Goal: Check status: Check status

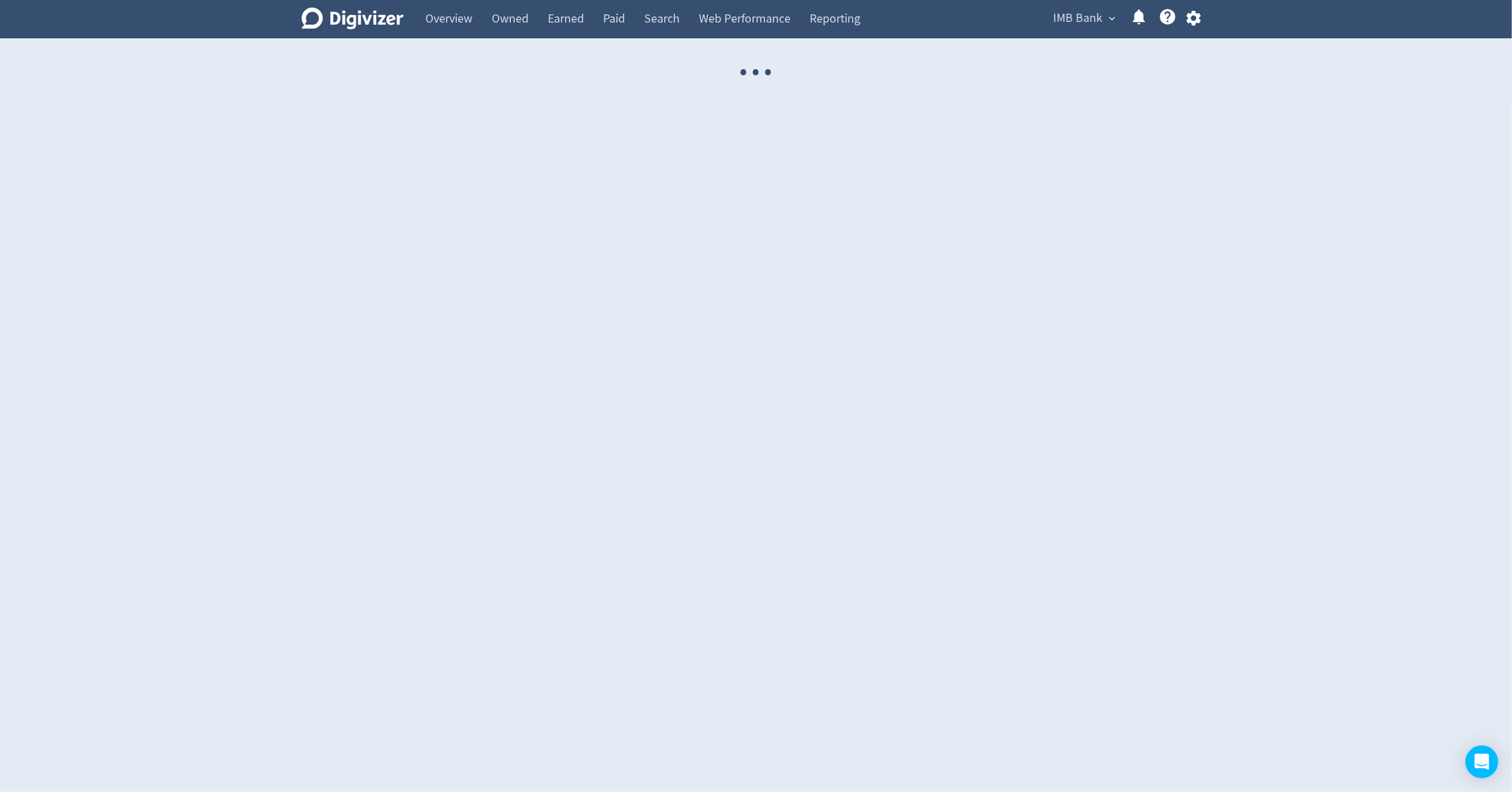
select select "USER"
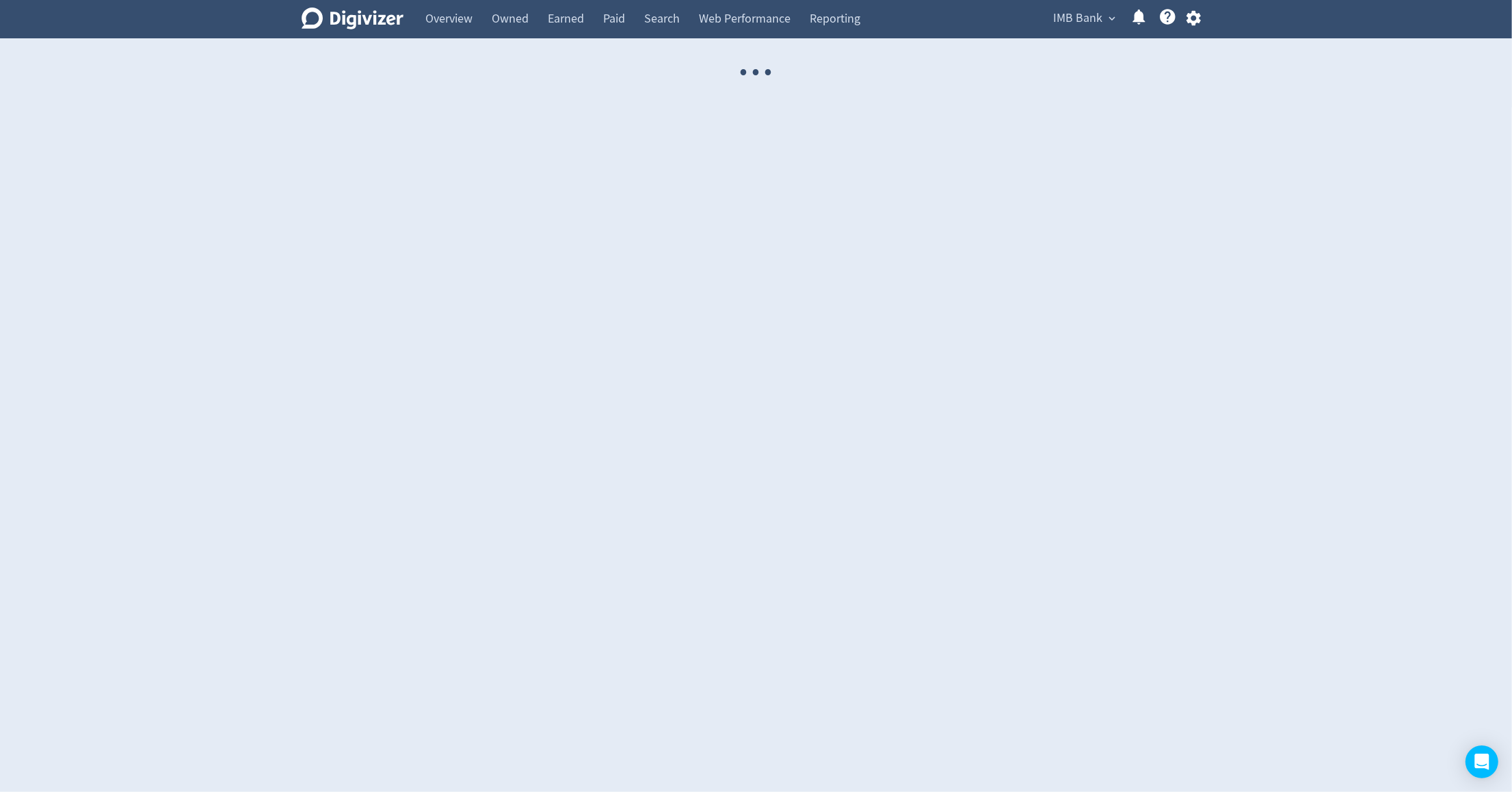
select select "USER"
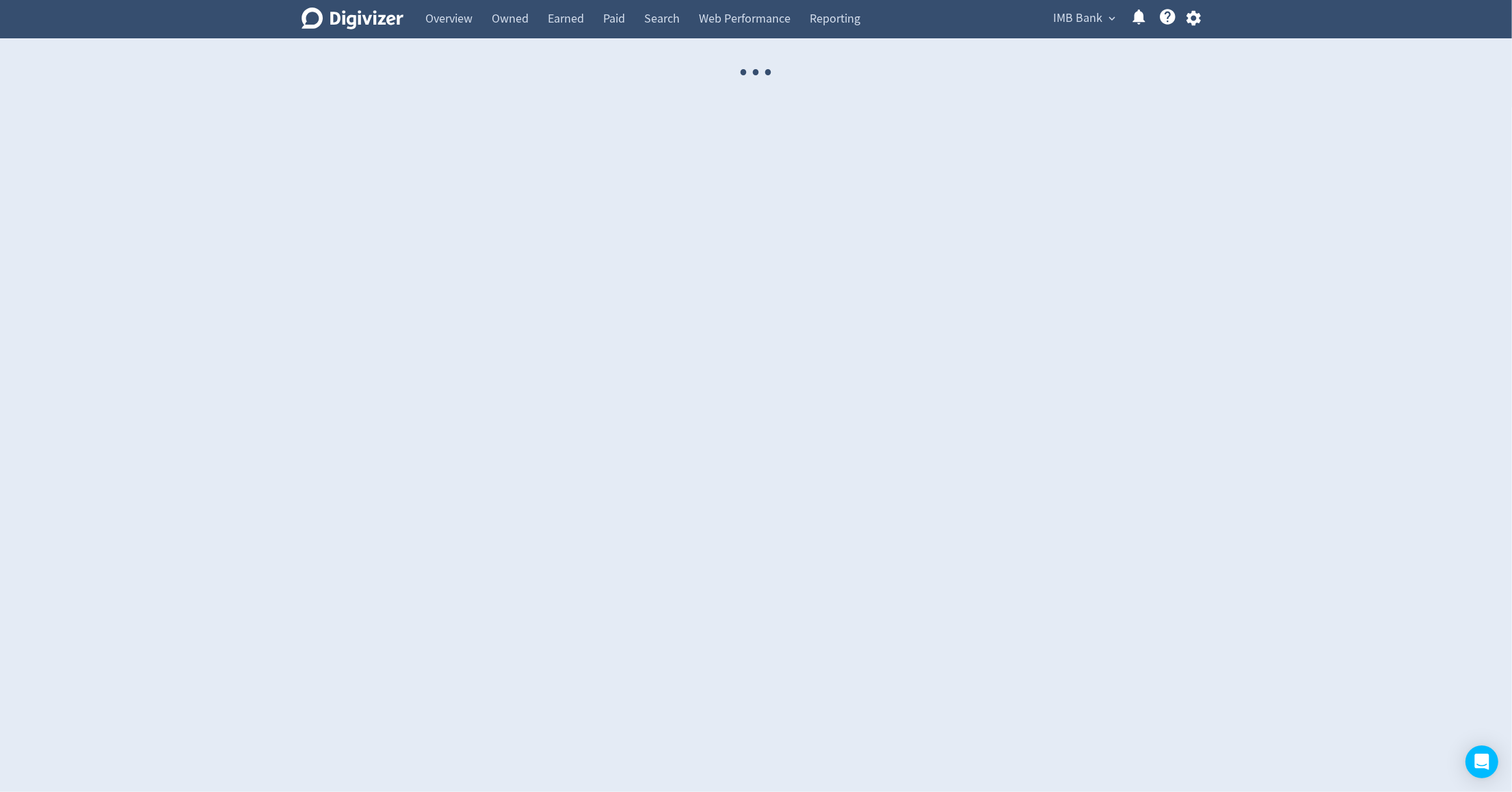
select select "USER"
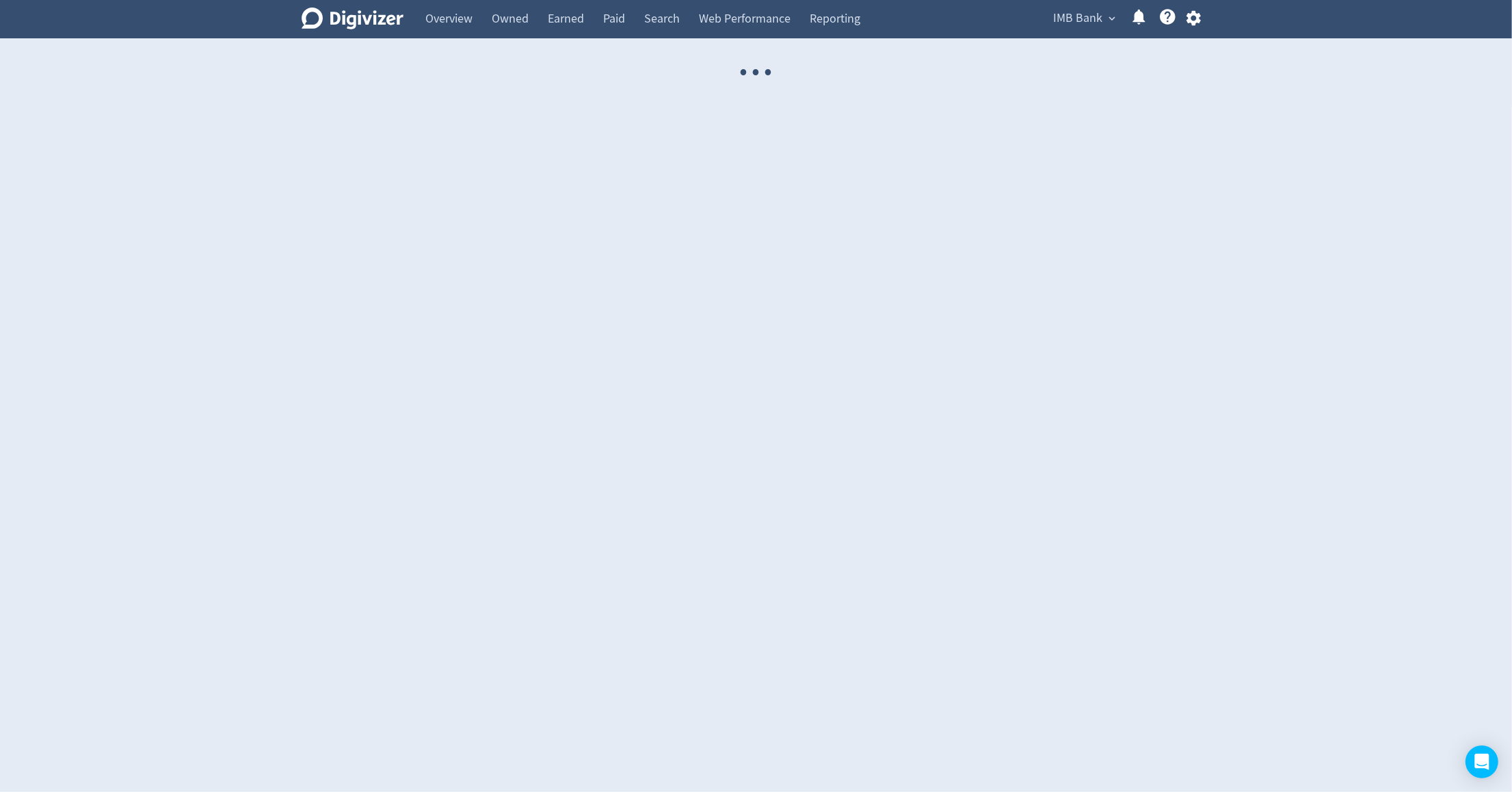
select select "USER"
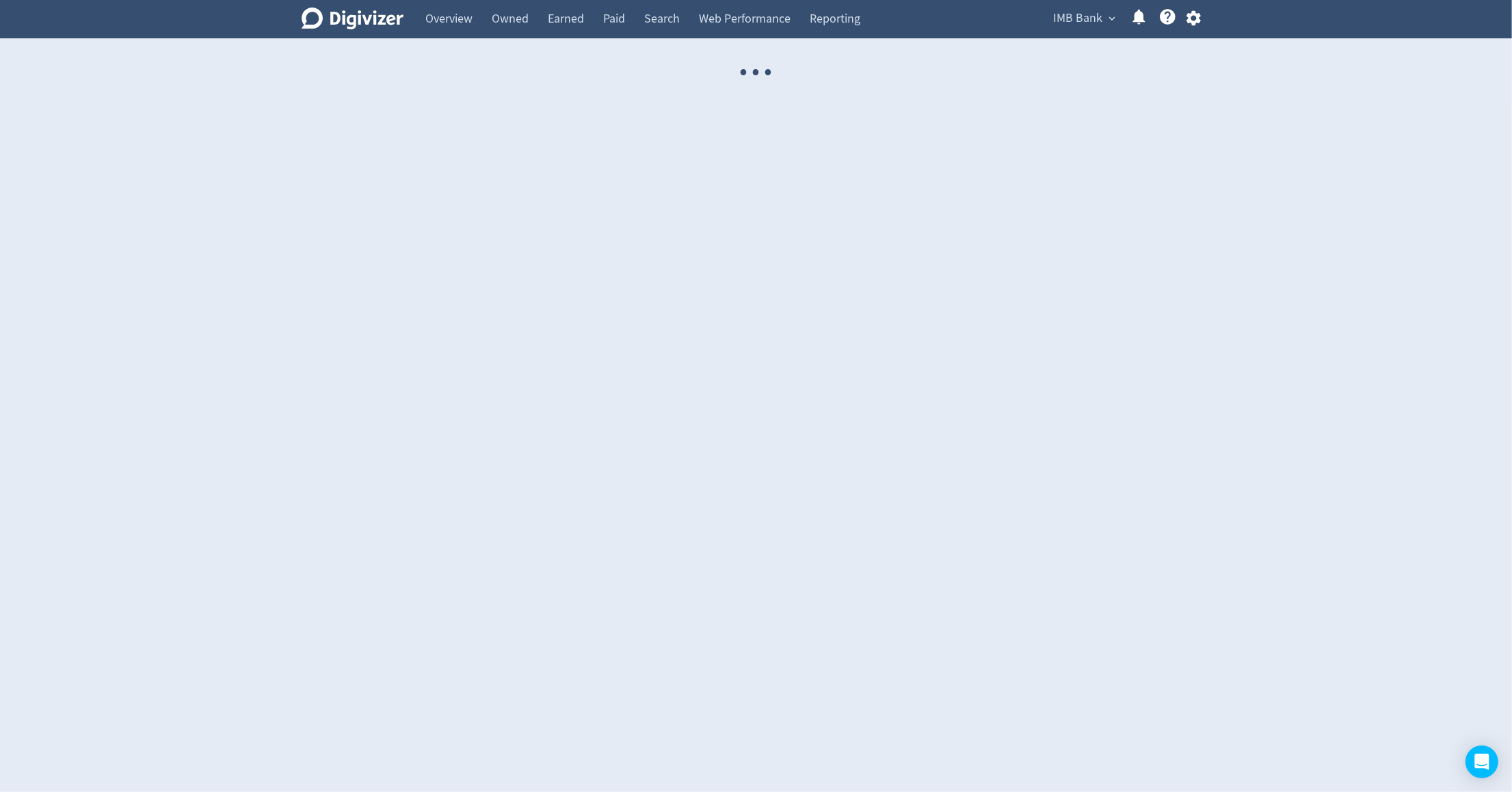
select select "USER"
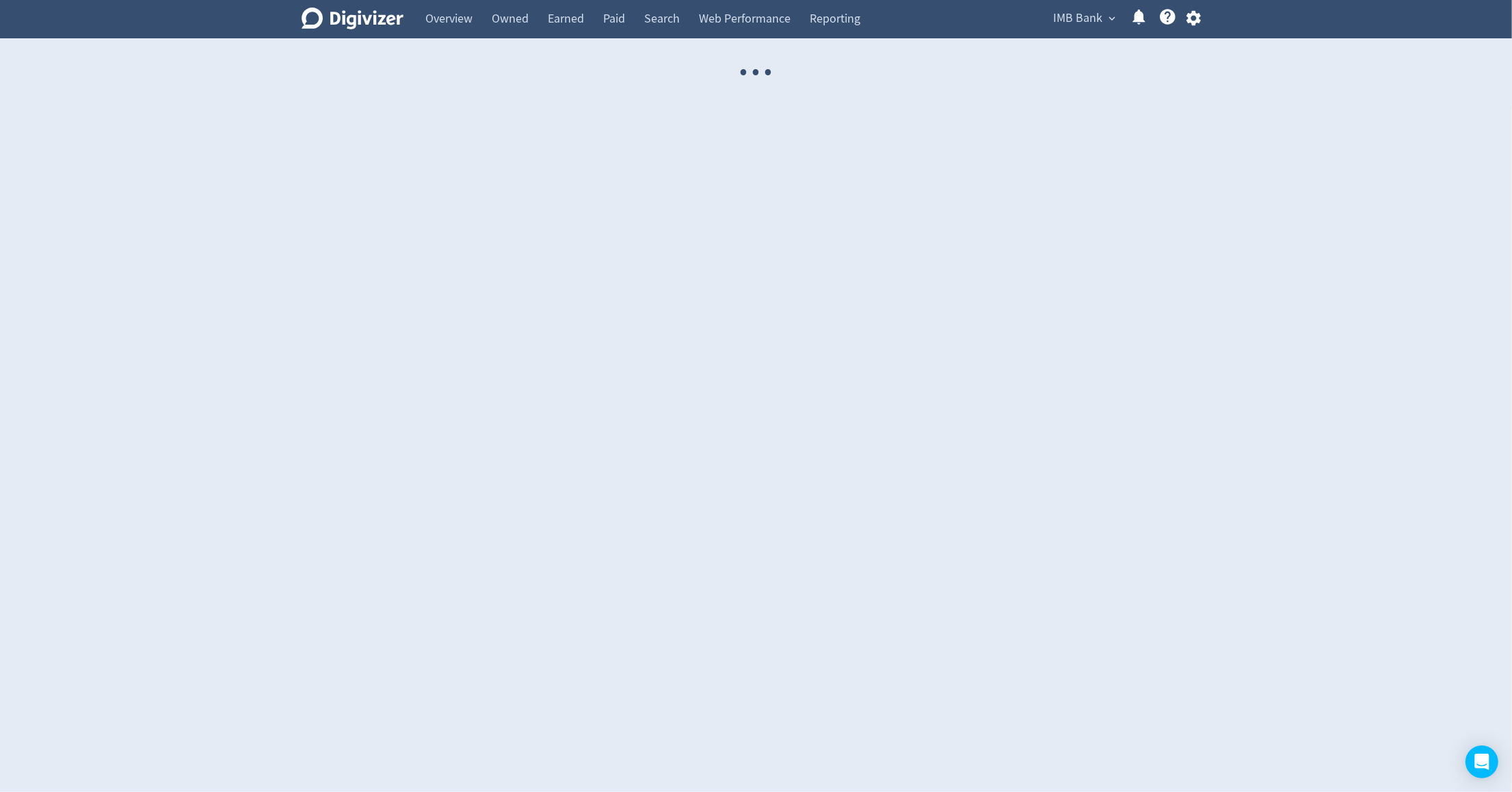
select select "USER"
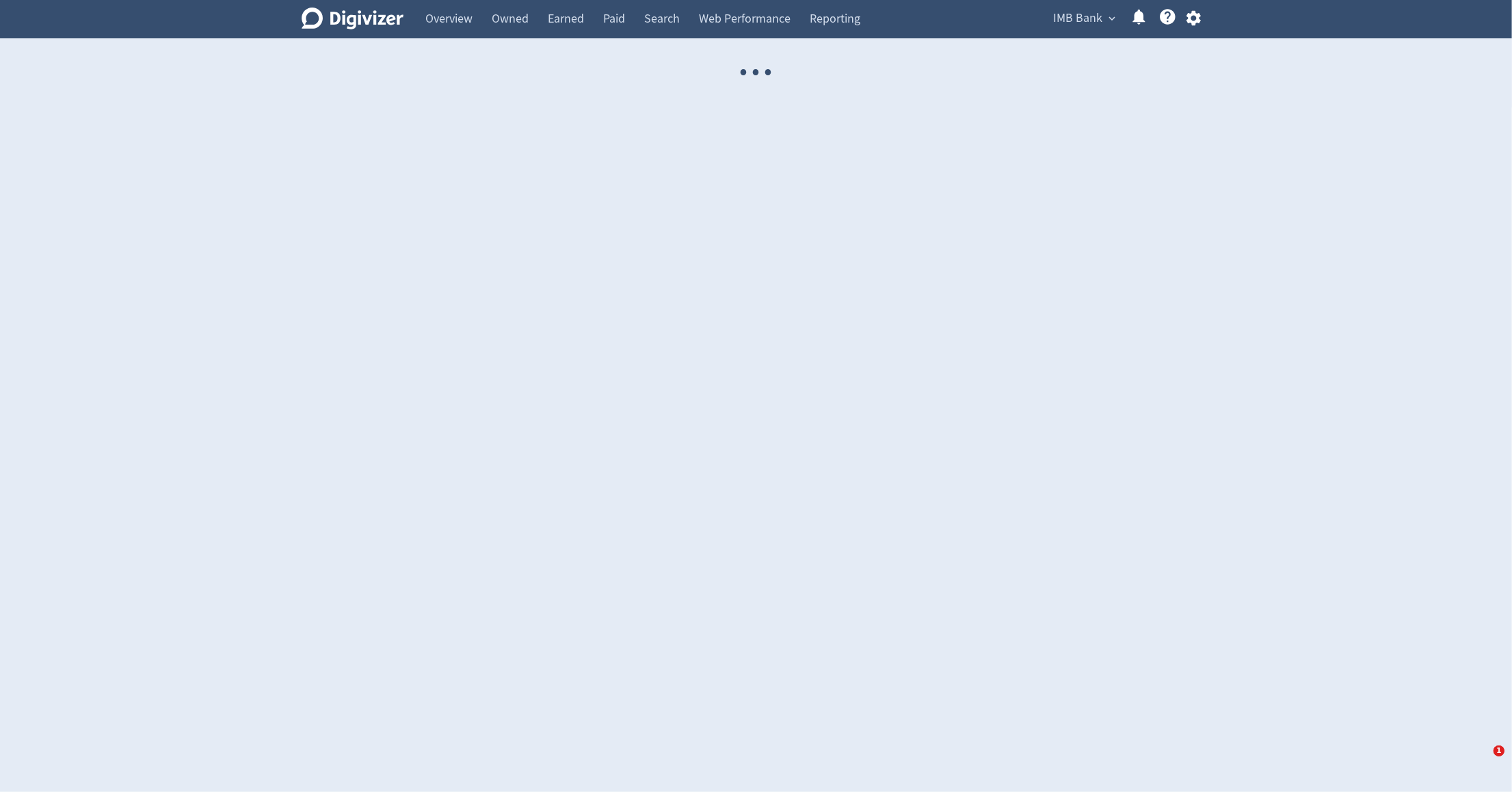
select select "USER"
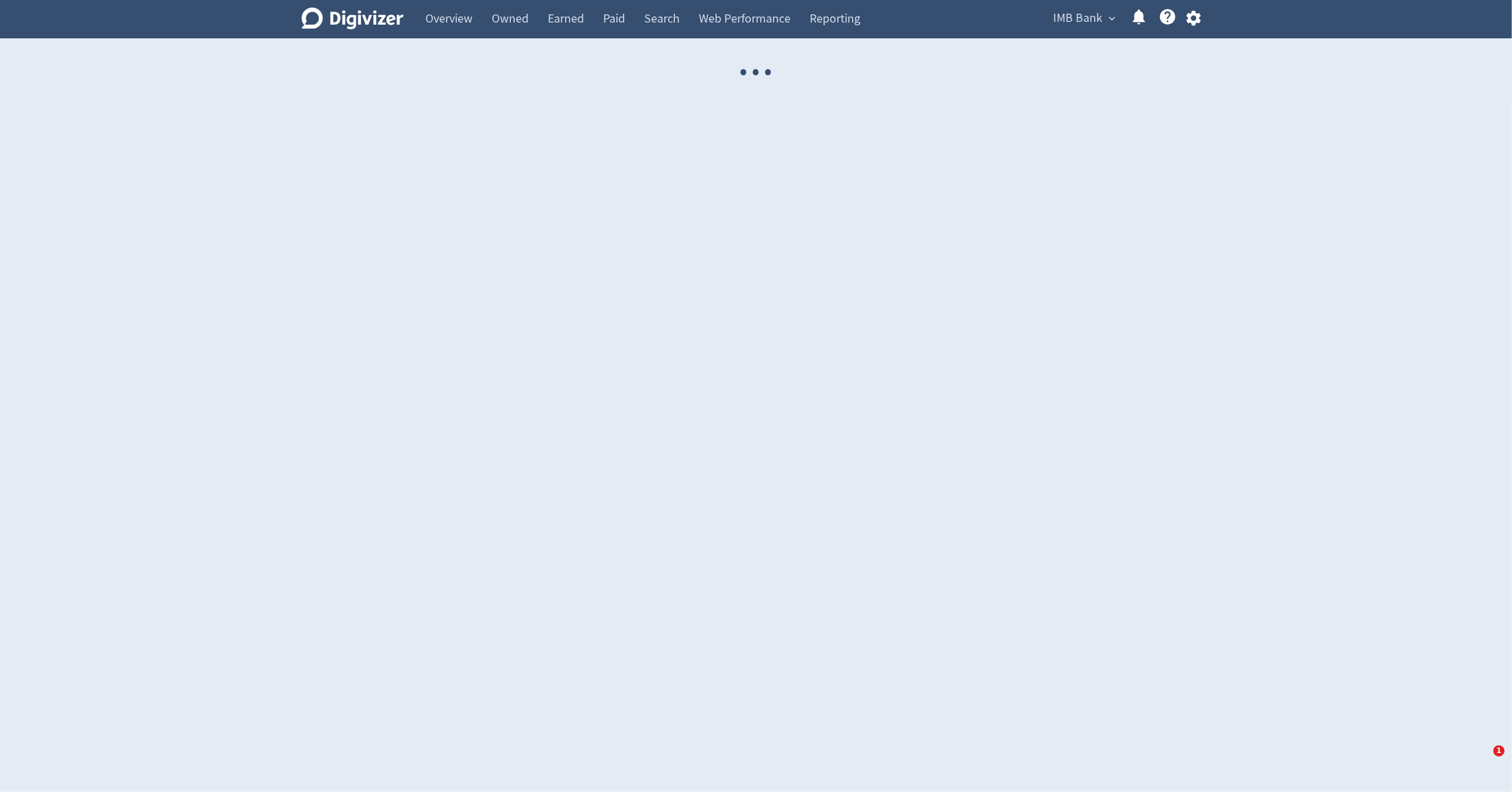
select select "USER"
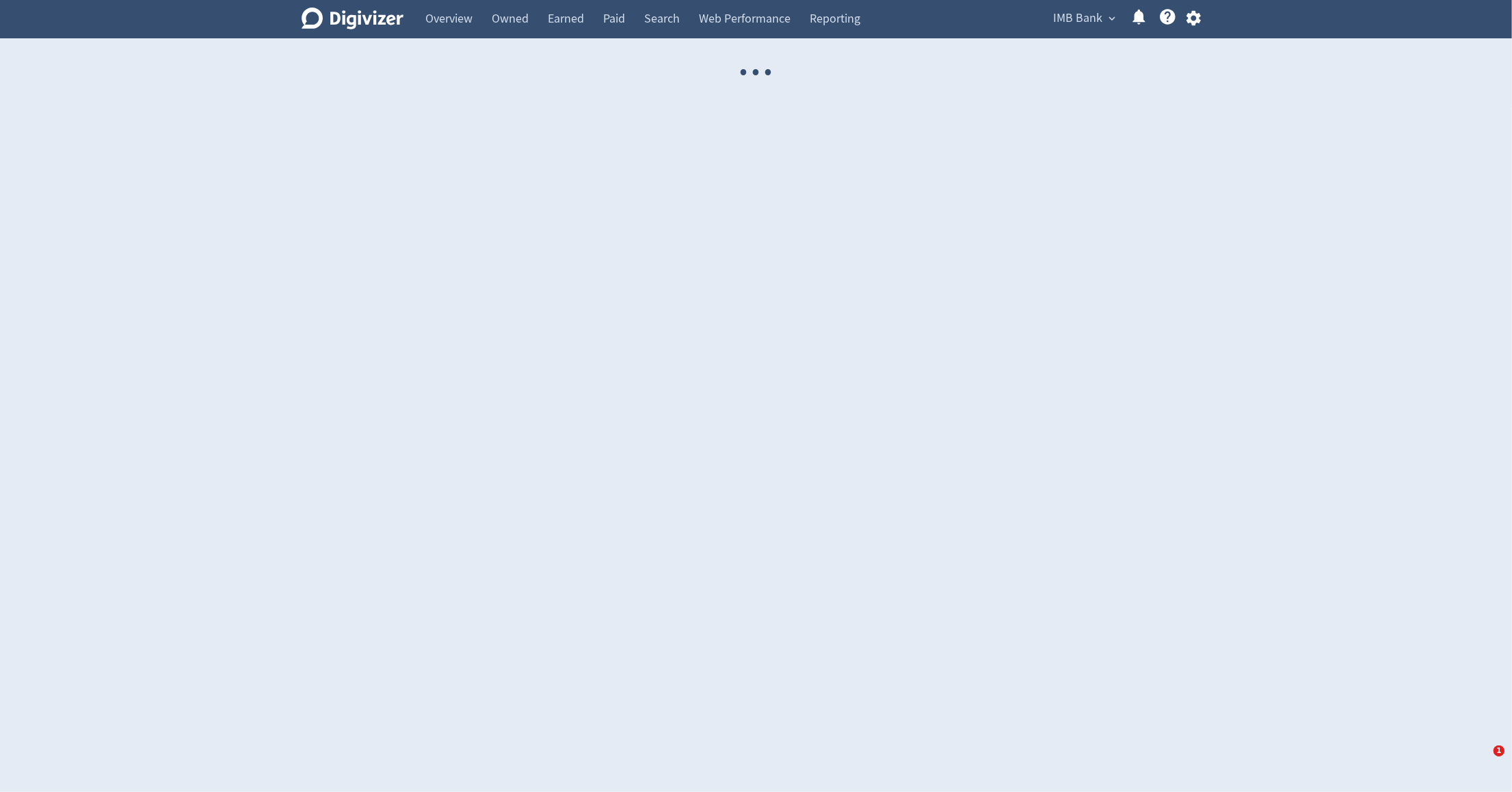
select select "USER"
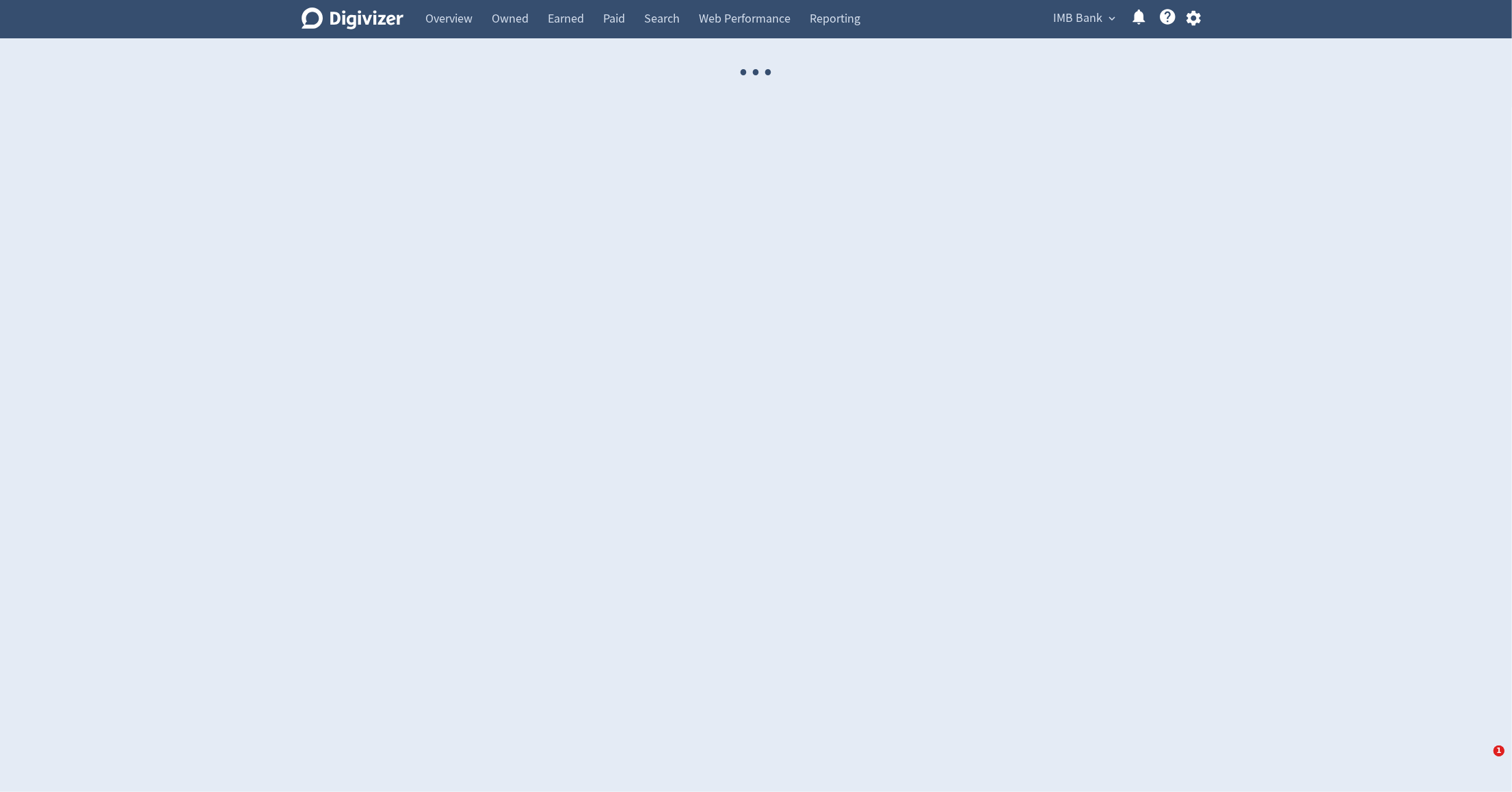
select select "USER"
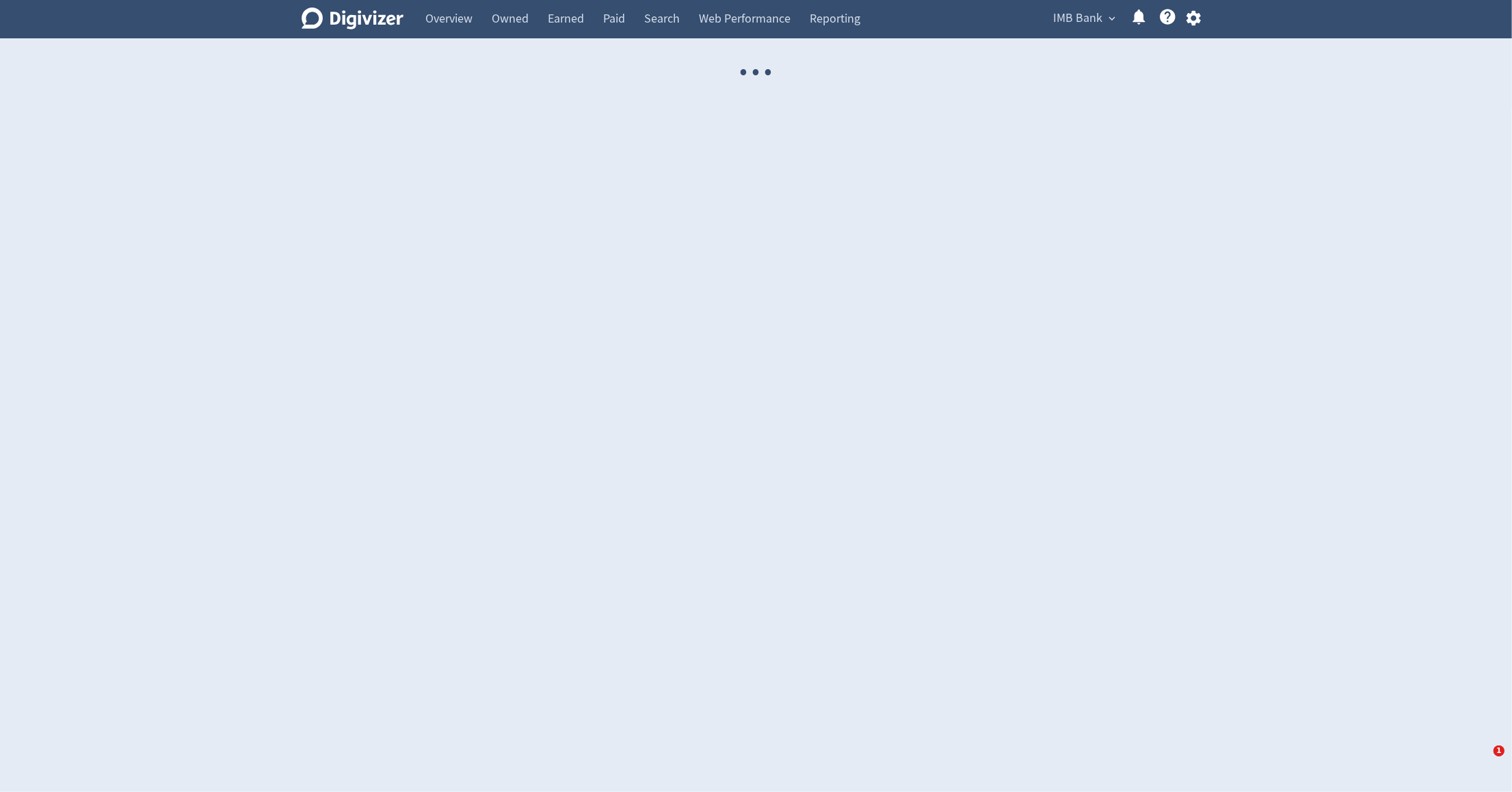
select select "USER"
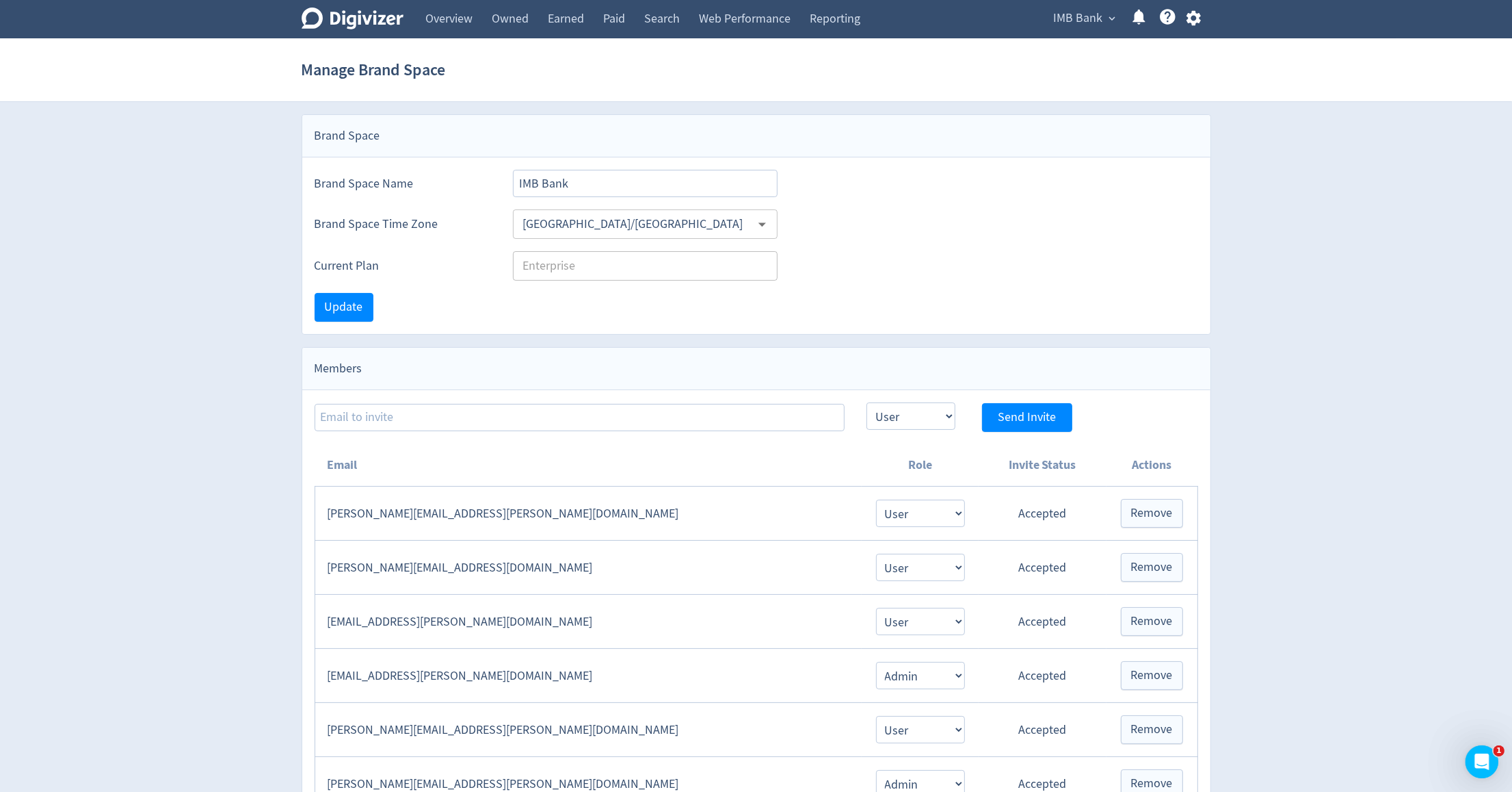
click at [1098, 23] on span "IMB Bank" at bounding box center [1079, 18] width 49 height 22
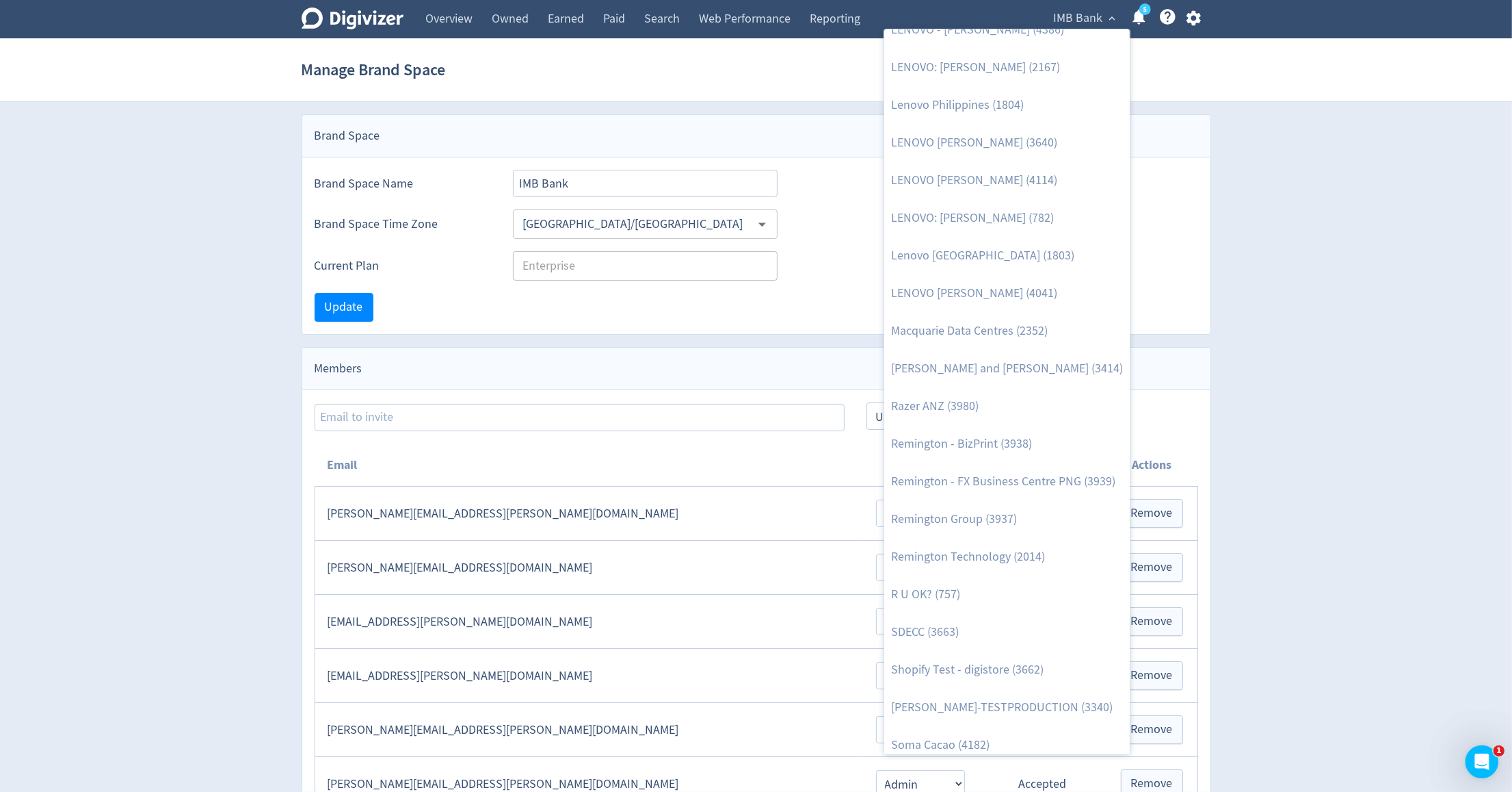
scroll to position [1381, 0]
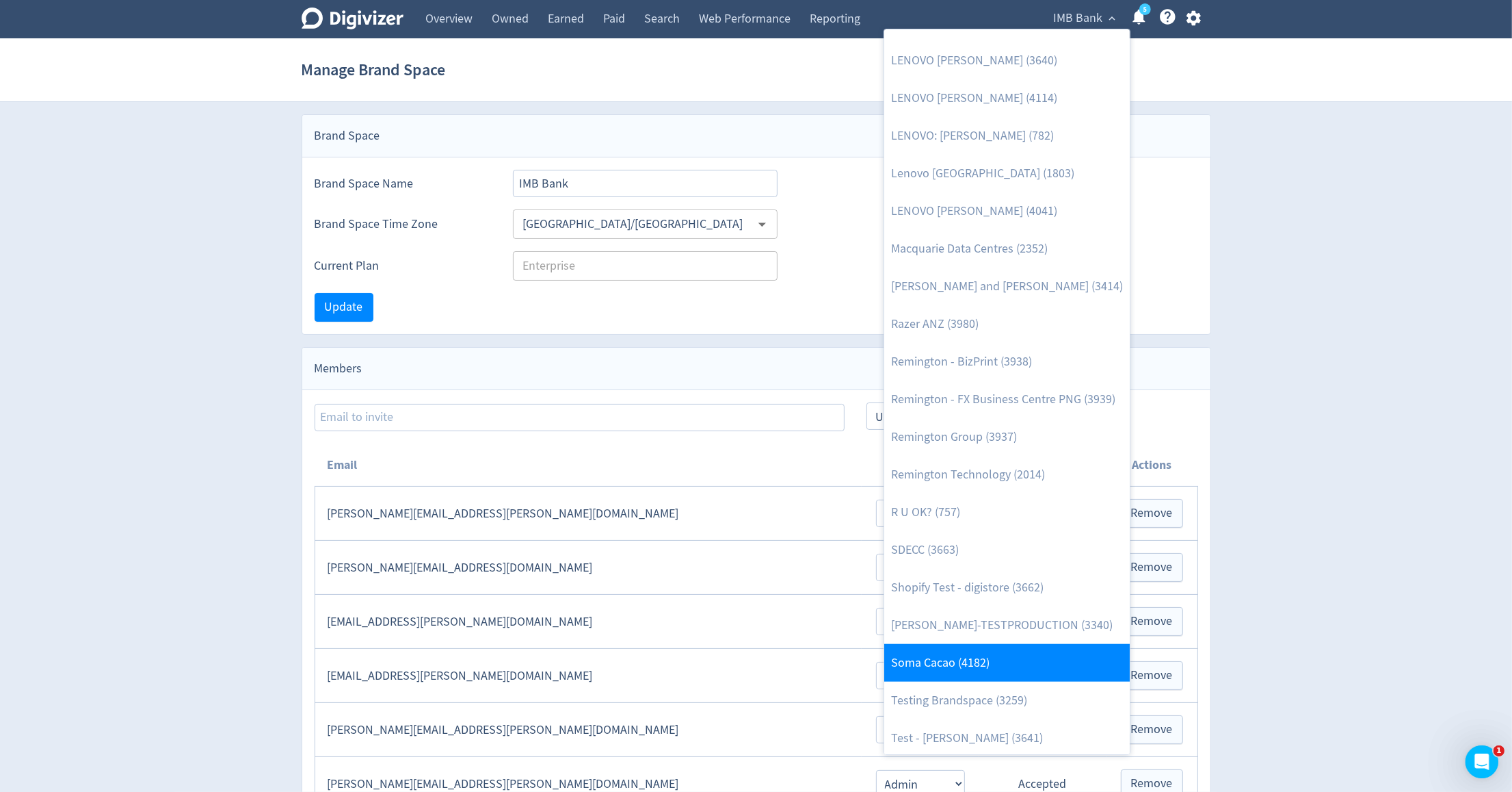
click at [1000, 658] on link "Soma Cacao (4182)" at bounding box center [1008, 663] width 246 height 38
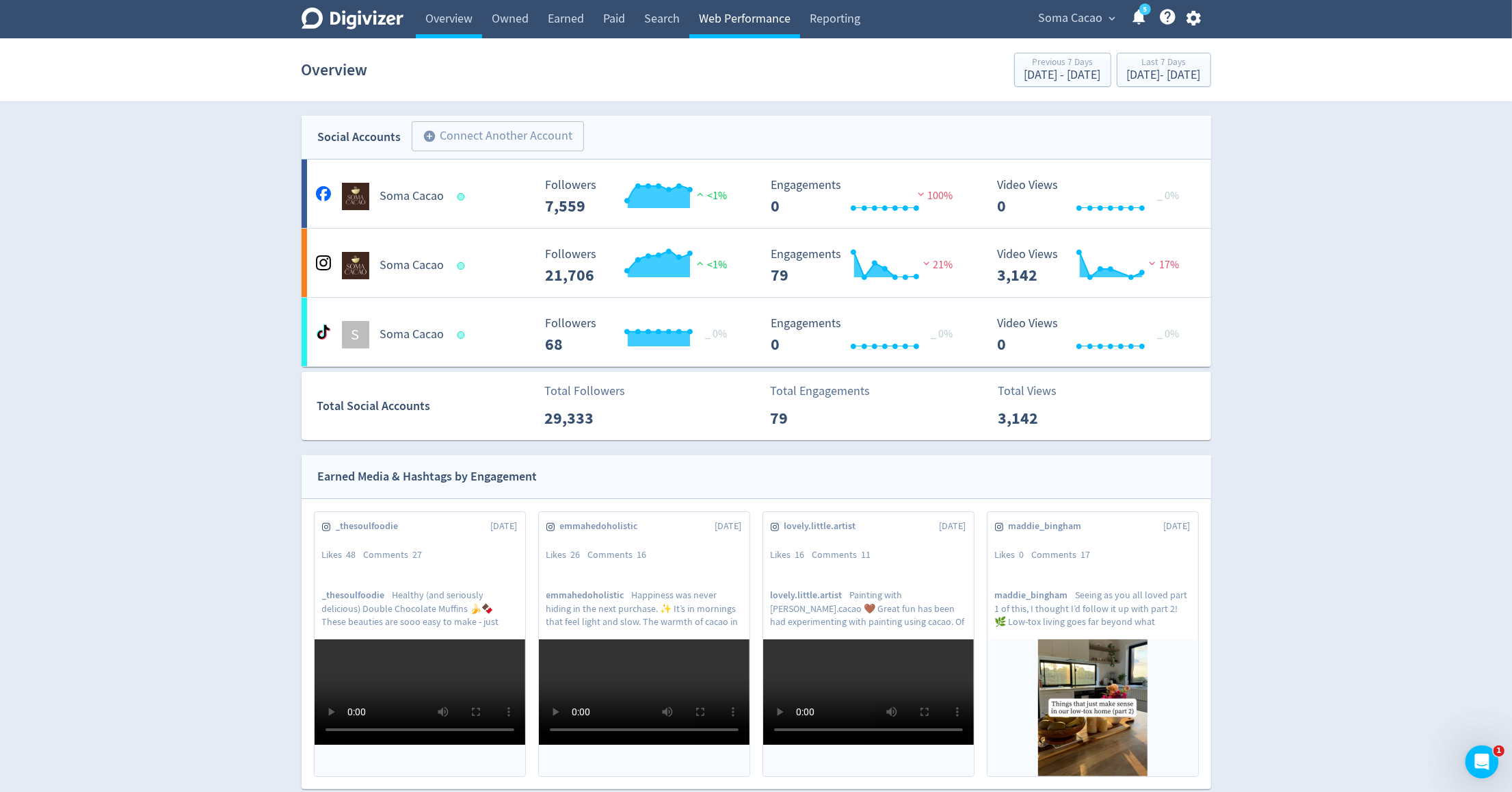
click at [763, 31] on link "Web Performance" at bounding box center [744, 19] width 110 height 39
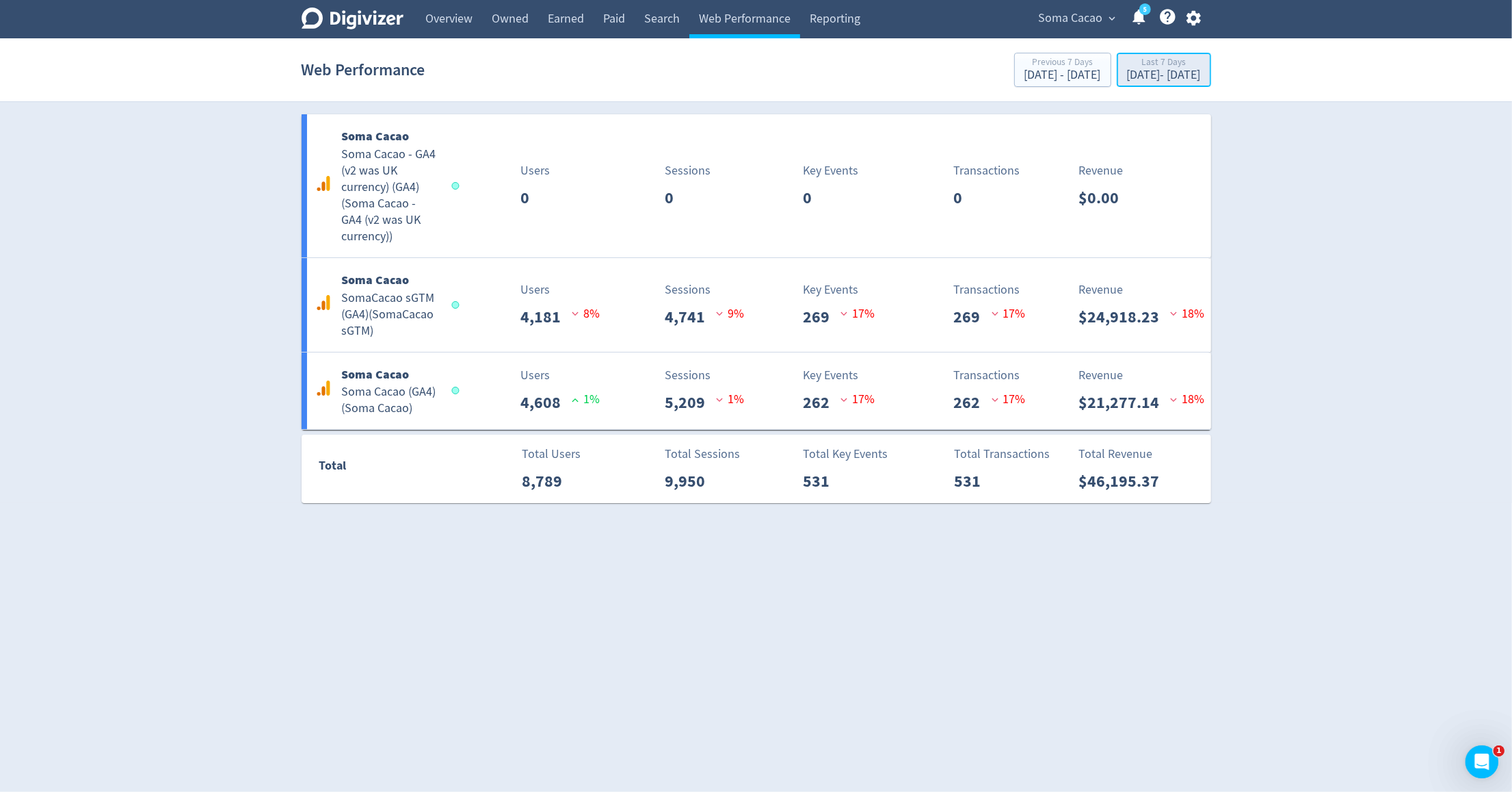
click at [1127, 78] on div "[DATE] - [DATE]" at bounding box center [1165, 75] width 74 height 12
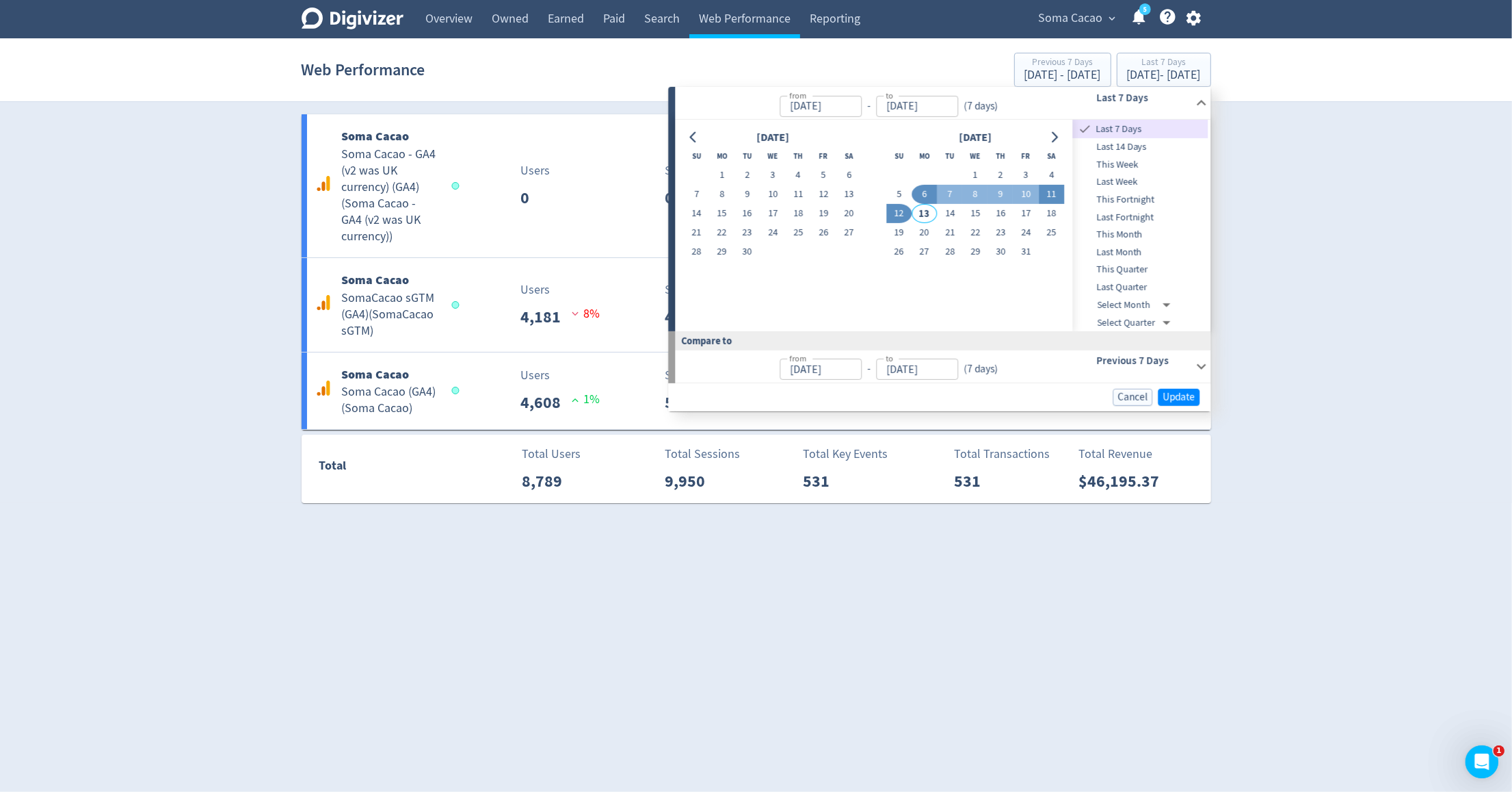
click at [1052, 193] on button "11" at bounding box center [1051, 194] width 25 height 19
type input "[DATE]"
click at [1052, 193] on button "11" at bounding box center [1051, 194] width 25 height 19
type input "[DATE]"
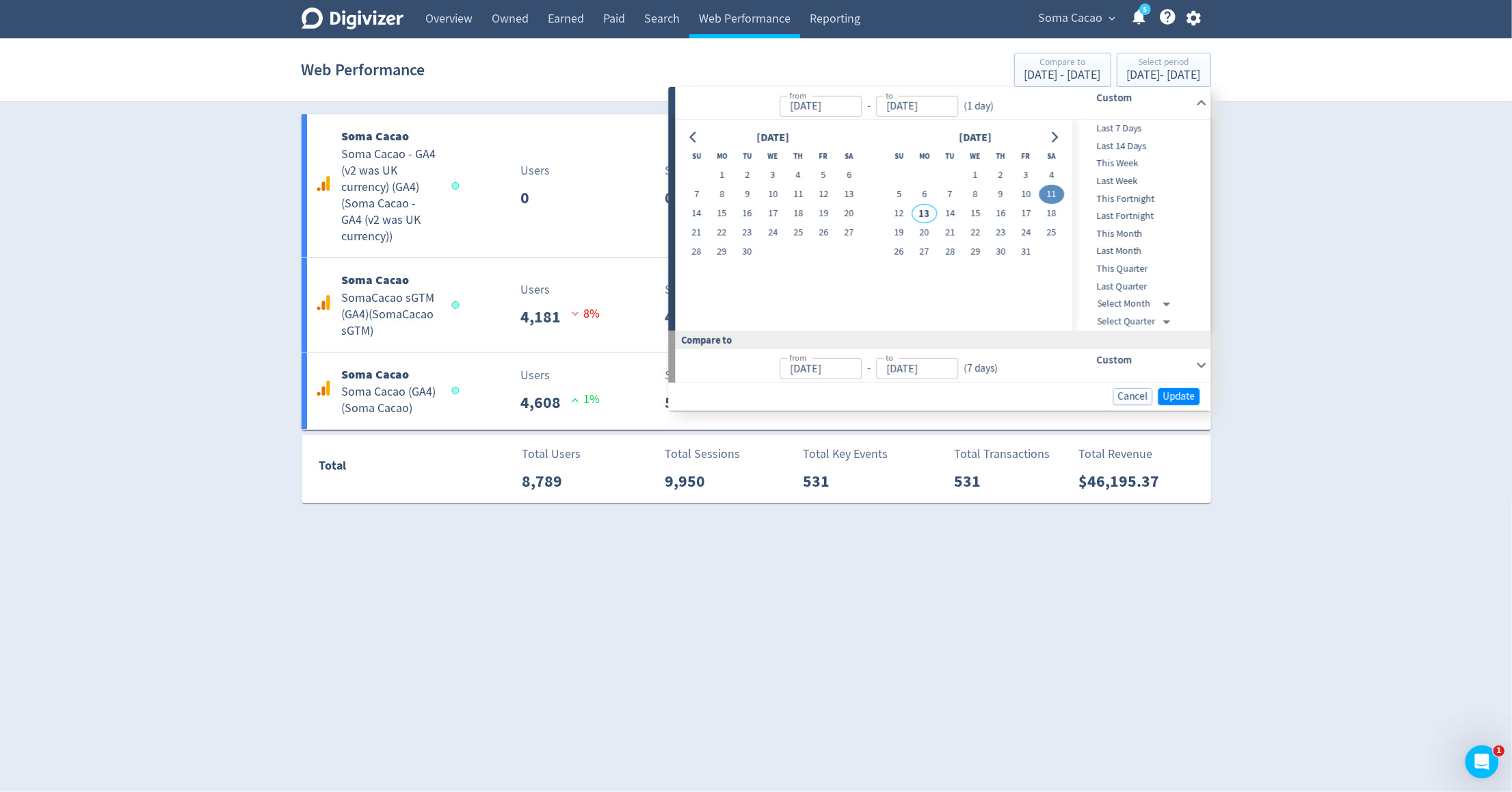
type input "[DATE]"
click at [1175, 394] on span "Update" at bounding box center [1178, 396] width 32 height 10
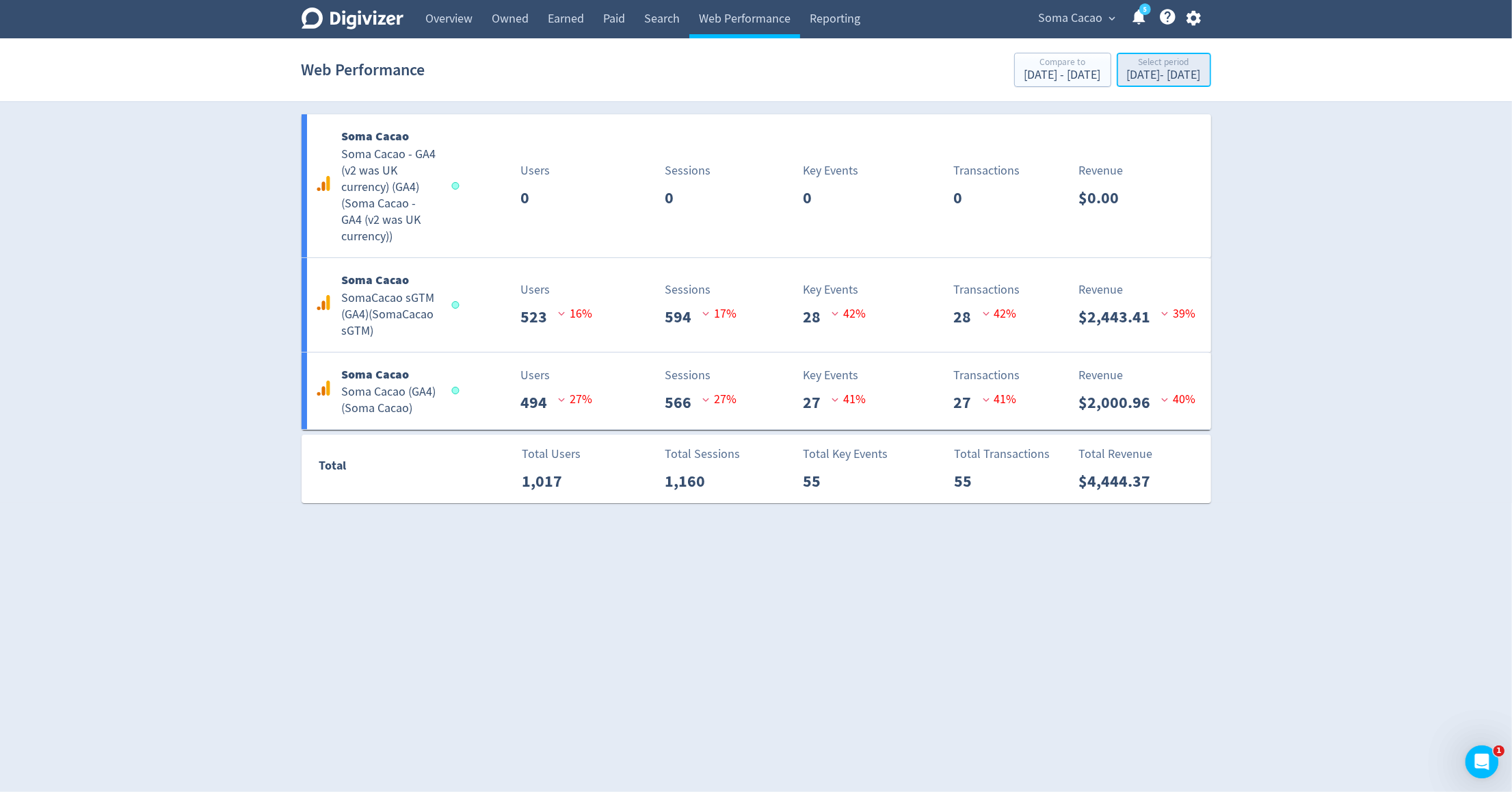
click at [1171, 63] on div "Select period" at bounding box center [1165, 63] width 74 height 12
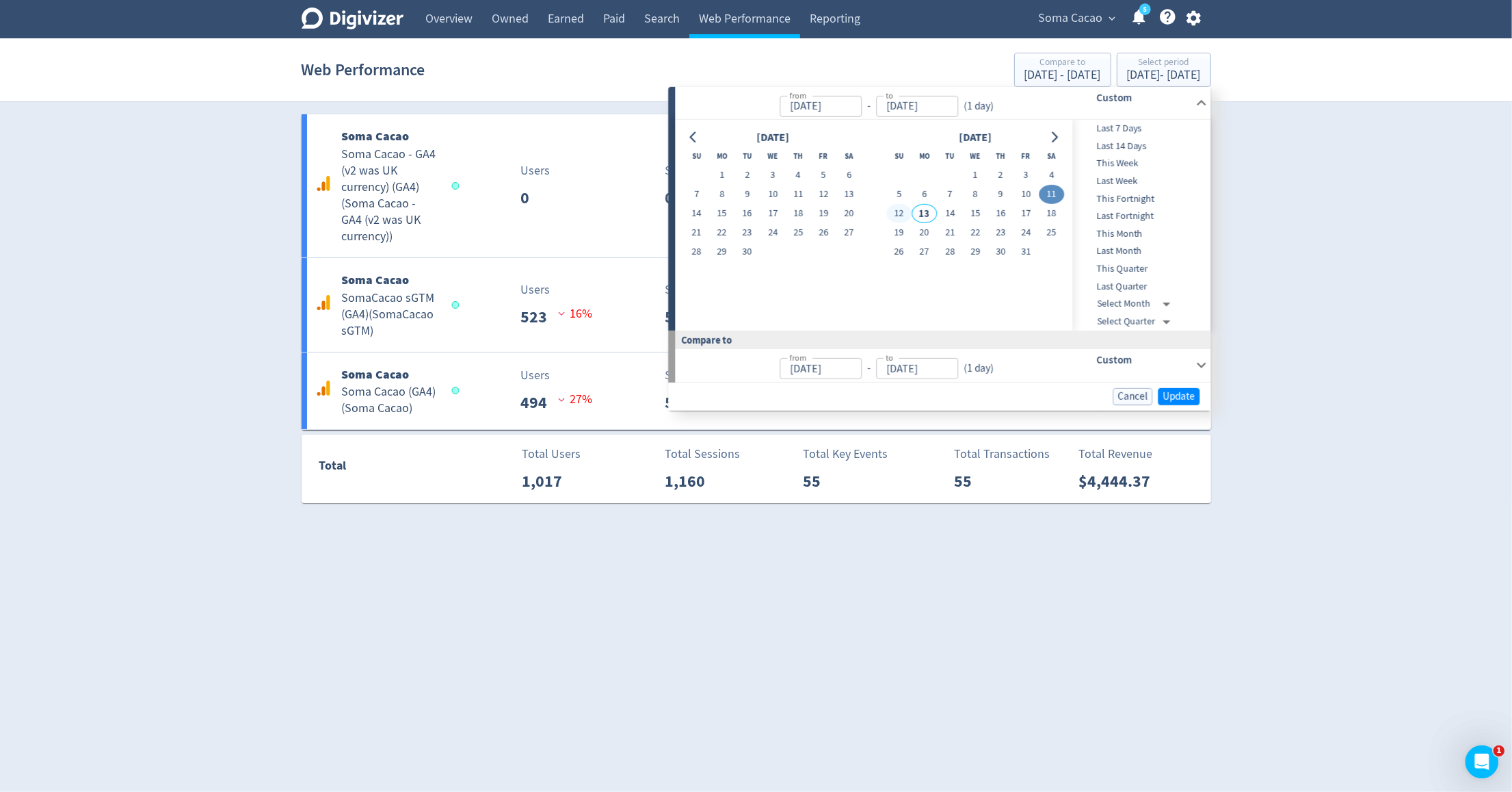
click at [902, 217] on button "12" at bounding box center [898, 213] width 25 height 19
type input "[DATE]"
click at [902, 217] on button "12" at bounding box center [898, 213] width 25 height 19
type input "[DATE]"
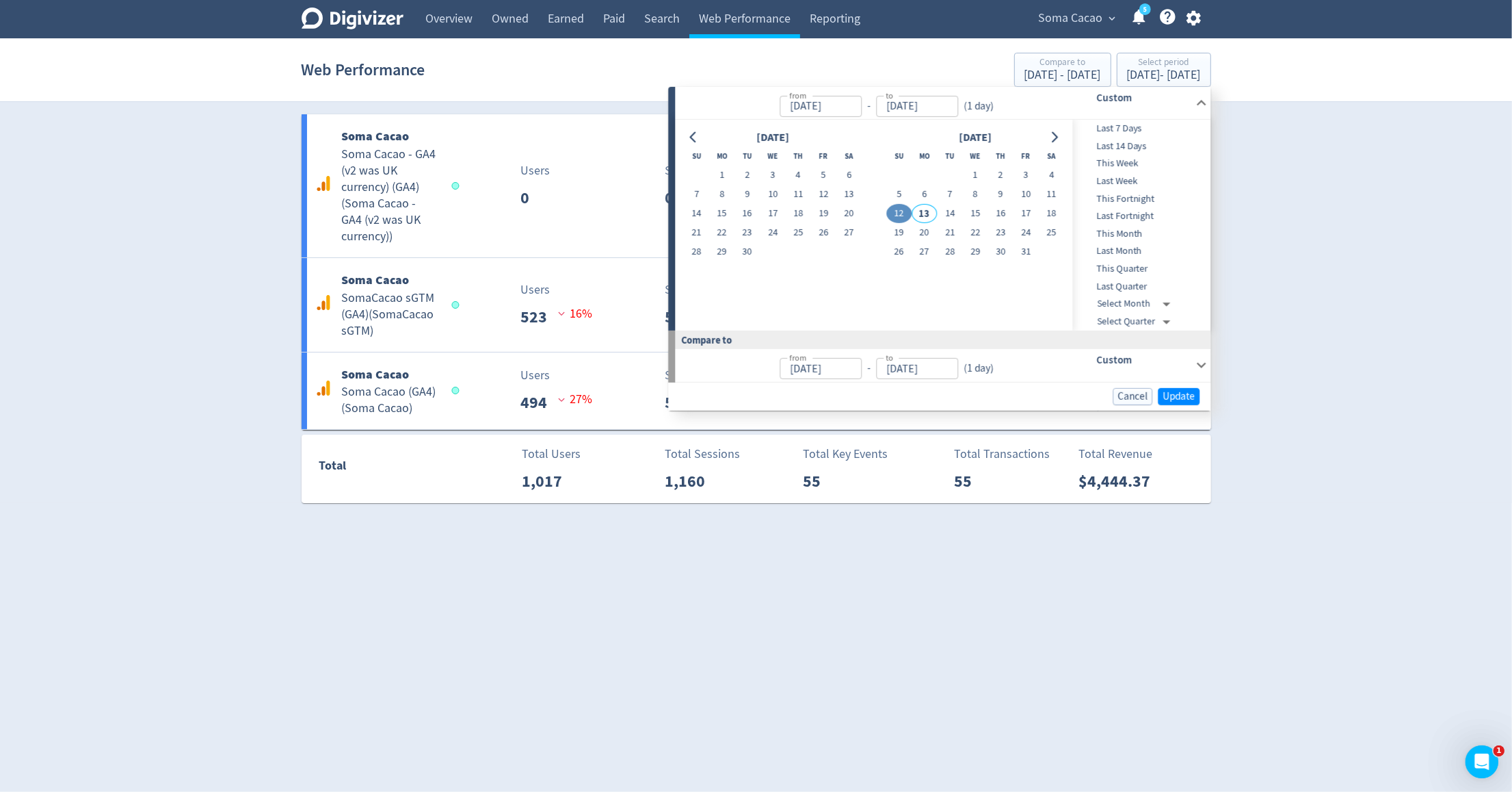
type input "[DATE]"
click at [1181, 393] on span "Update" at bounding box center [1178, 396] width 32 height 10
